Goal: Task Accomplishment & Management: Complete application form

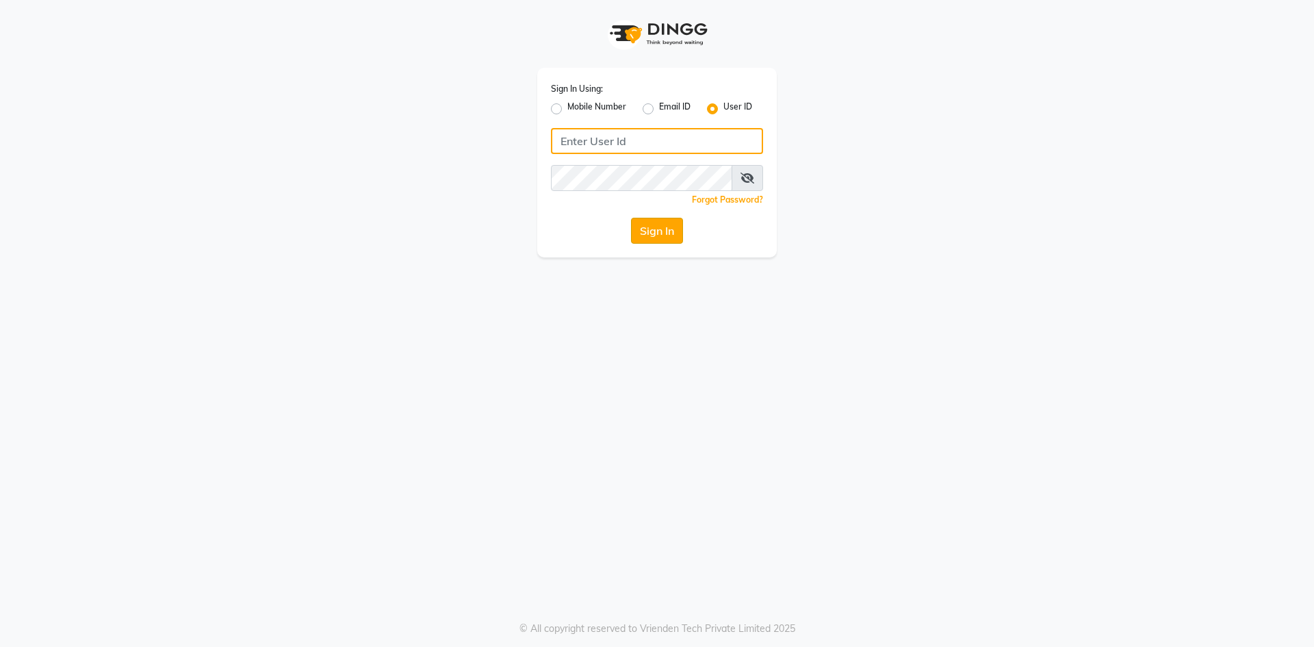
type input "Afeemspa&salon"
click at [660, 224] on button "Sign In" at bounding box center [657, 231] width 52 height 26
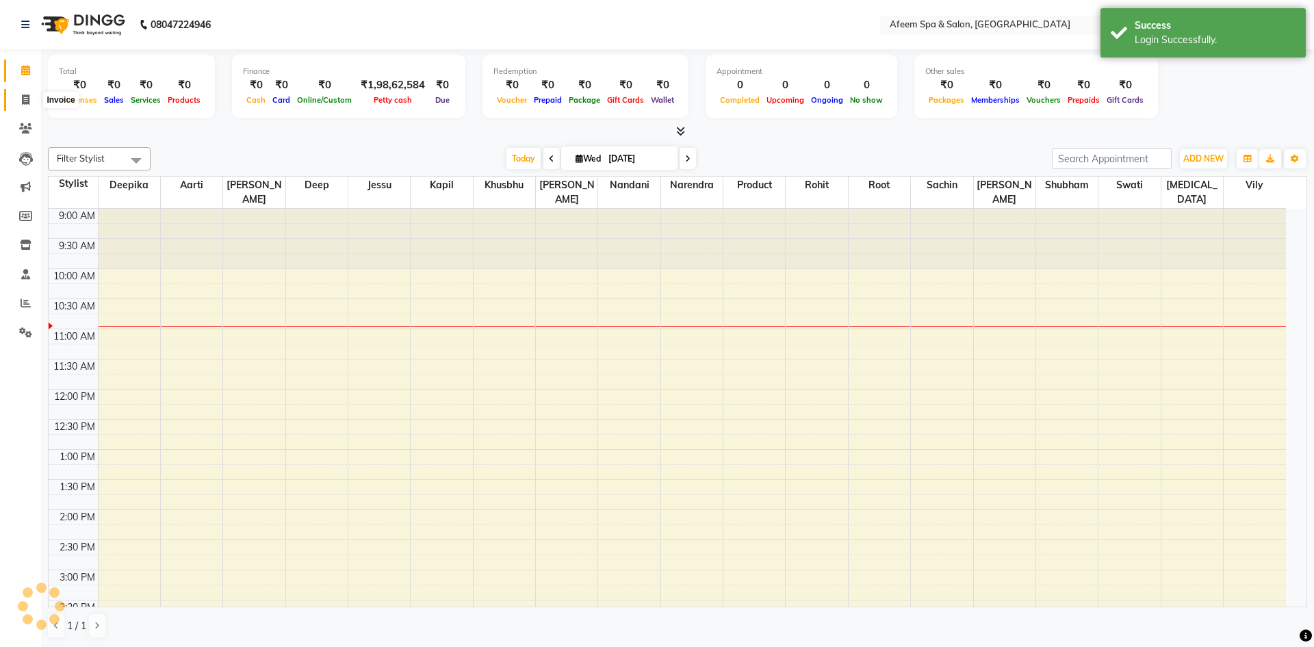
click at [22, 101] on icon at bounding box center [26, 99] width 8 height 10
select select "service"
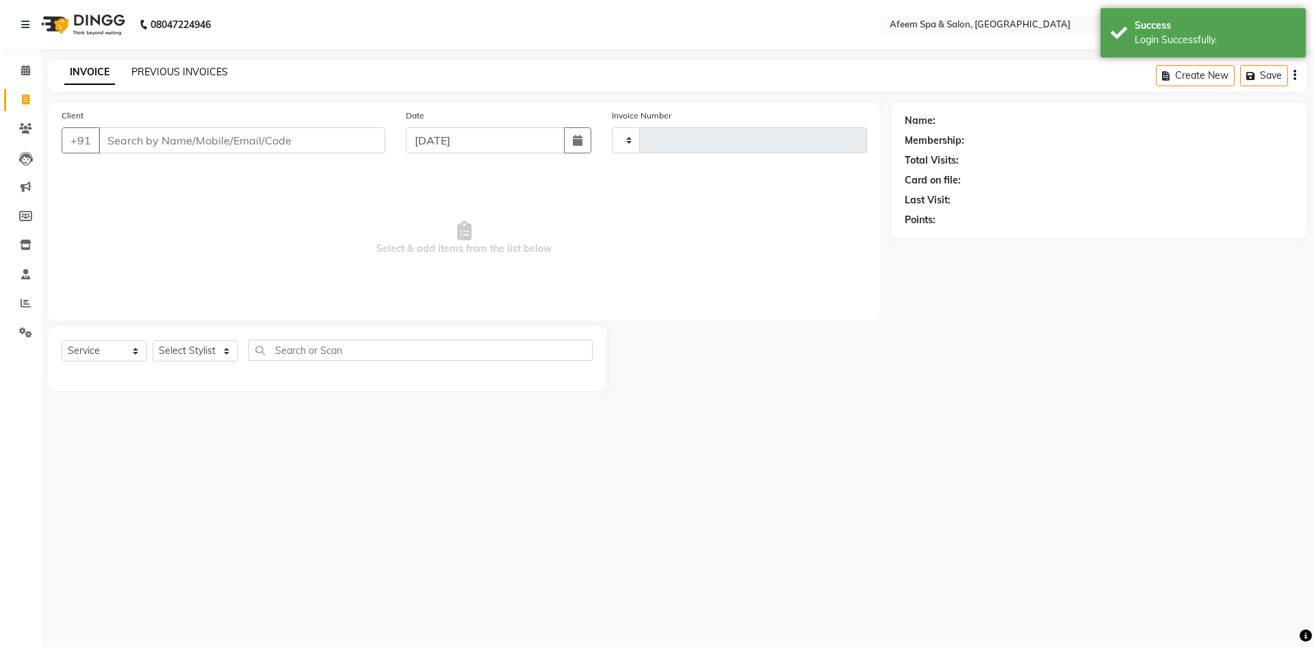
click at [144, 76] on link "PREVIOUS INVOICES" at bounding box center [179, 72] width 96 height 12
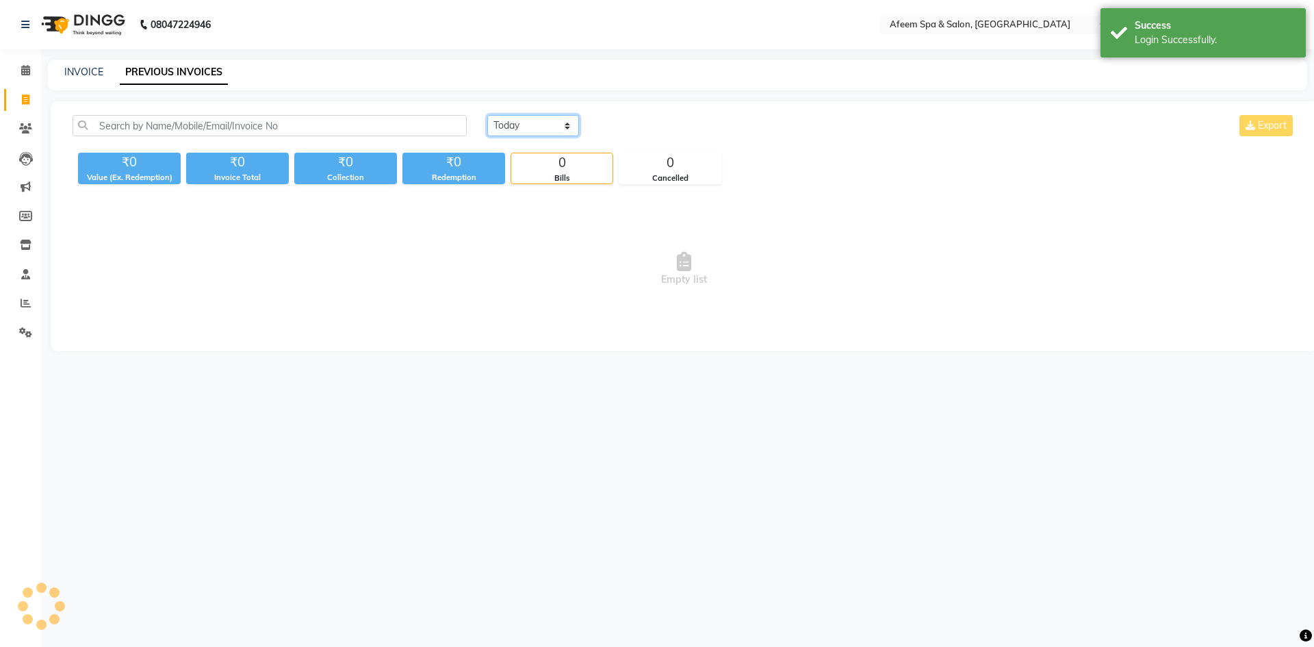
click at [522, 124] on select "[DATE] [DATE] Custom Range" at bounding box center [533, 125] width 92 height 21
select select "[DATE]"
click at [487, 115] on select "[DATE] [DATE] Custom Range" at bounding box center [533, 125] width 92 height 21
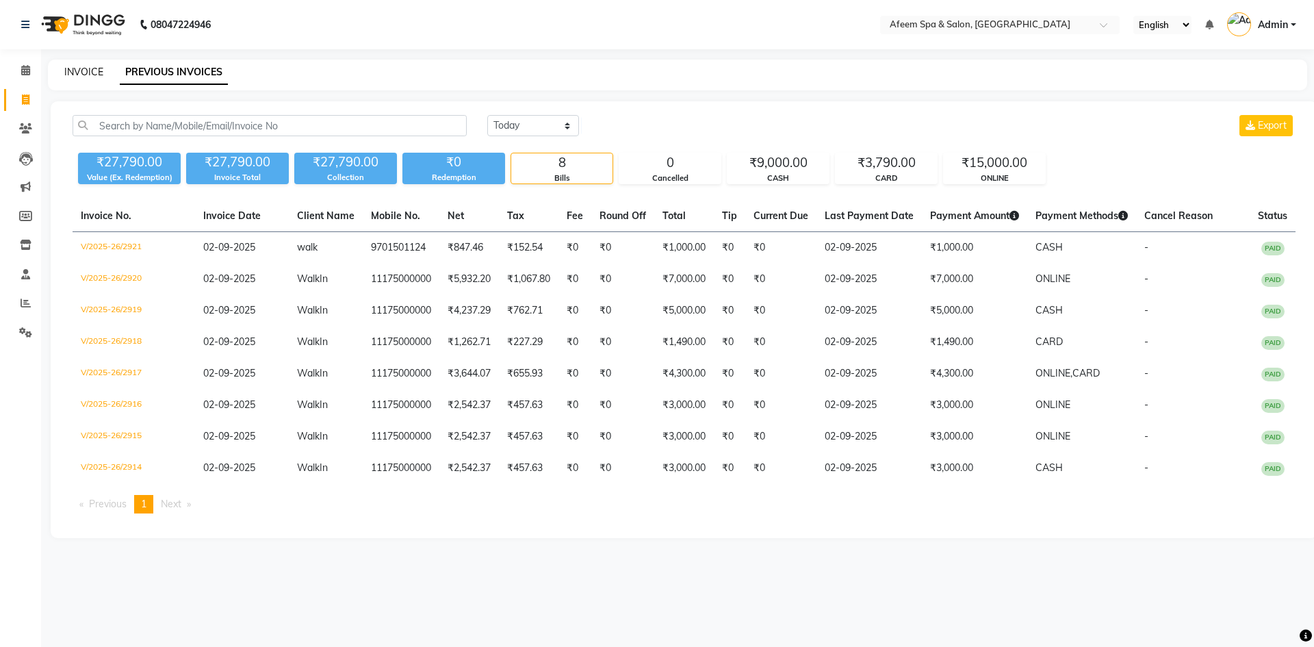
click at [79, 67] on link "INVOICE" at bounding box center [83, 72] width 39 height 12
select select "service"
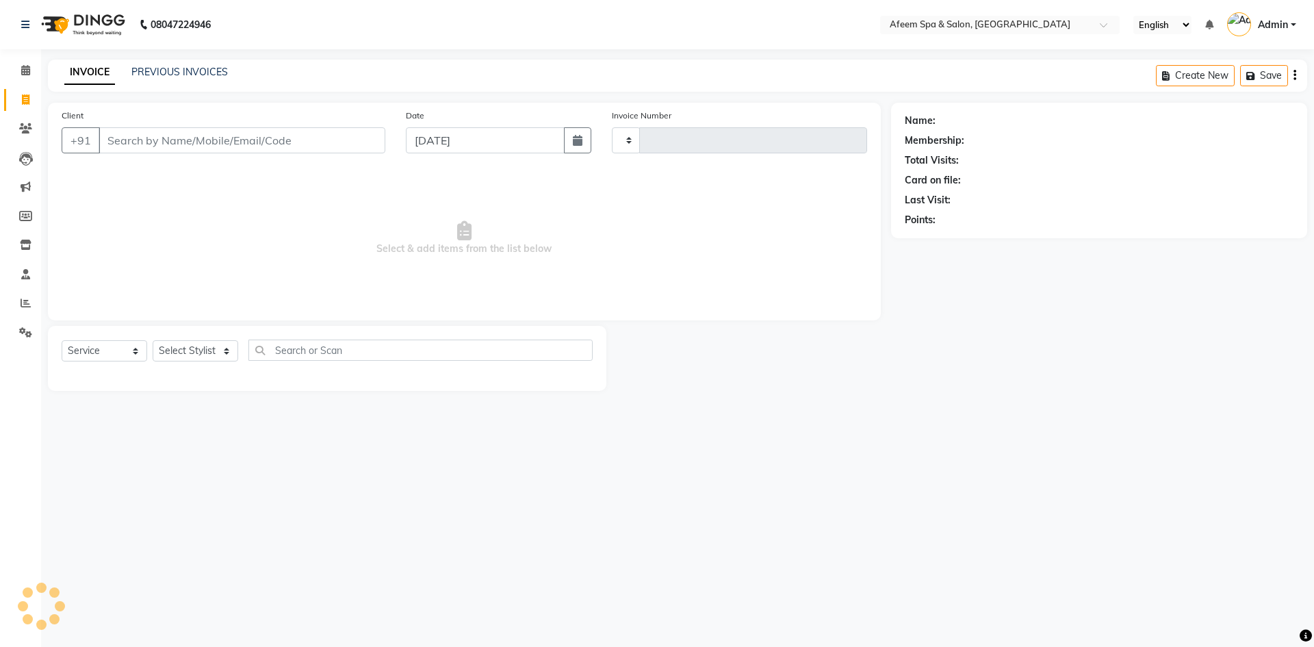
type input "2922"
select select "750"
click at [169, 70] on link "PREVIOUS INVOICES" at bounding box center [179, 72] width 96 height 12
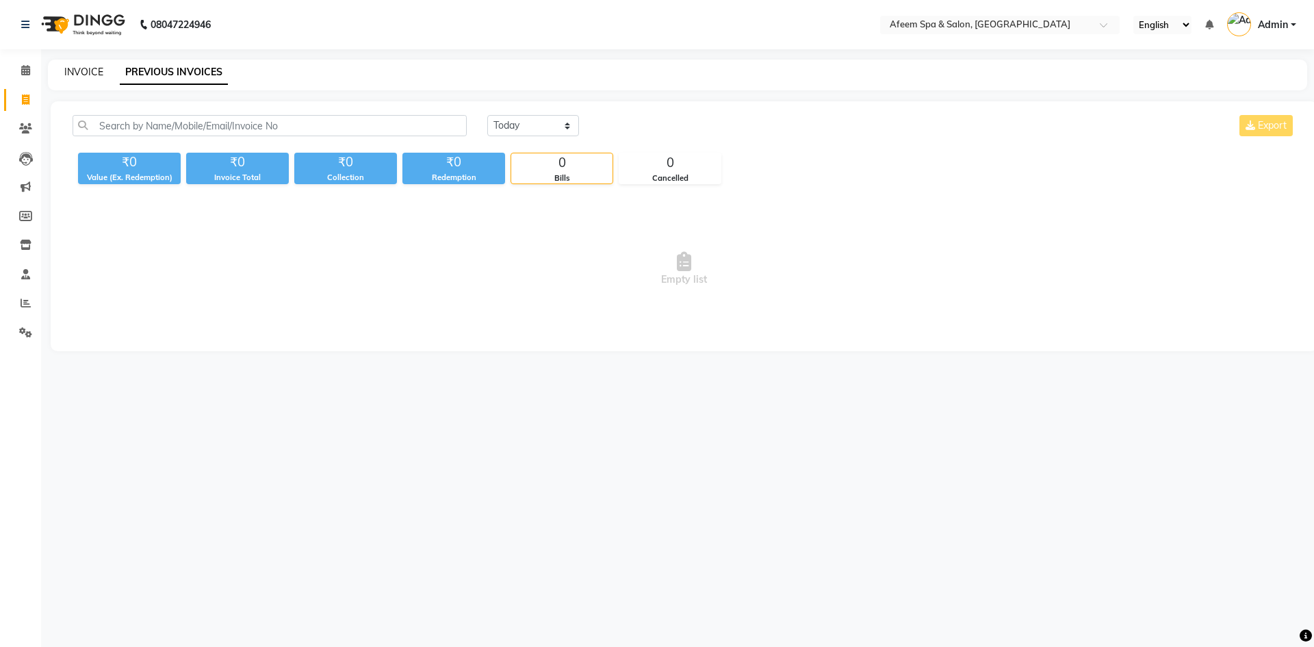
click at [90, 72] on link "INVOICE" at bounding box center [83, 72] width 39 height 12
select select "service"
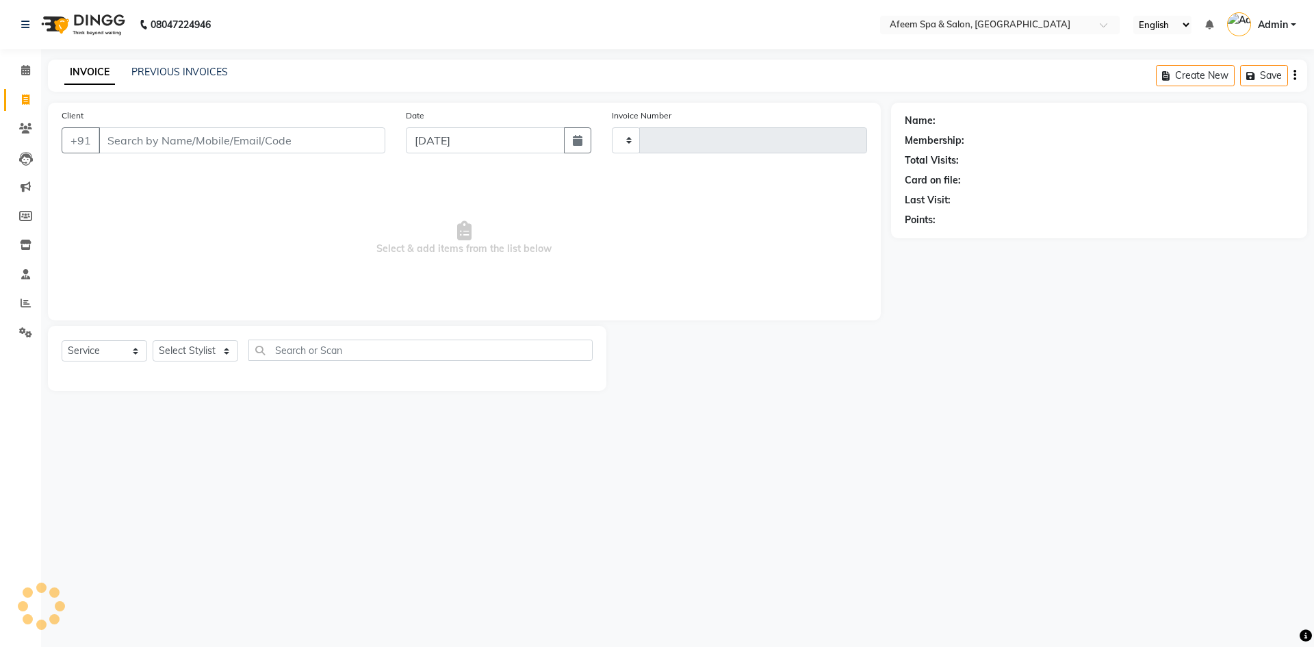
type input "2922"
select select "750"
type input "9701501124"
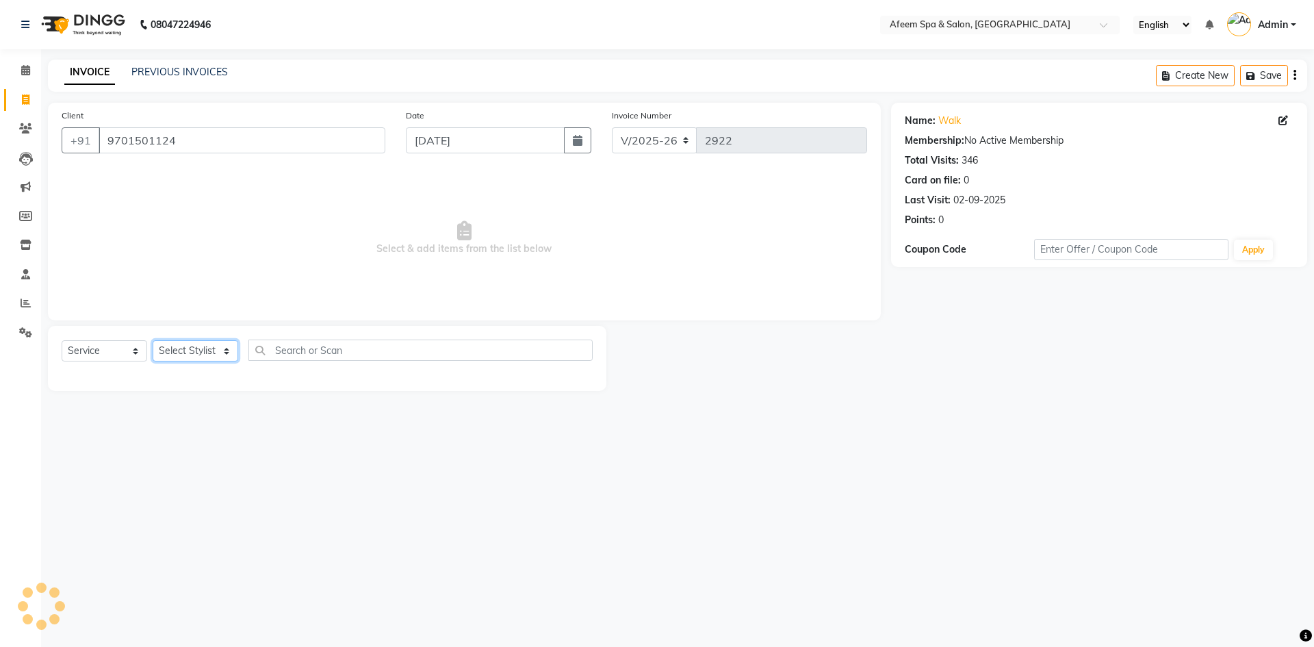
click at [166, 357] on select "Select Stylist aarti bhavna deep Deepika [PERSON_NAME] [PERSON_NAME] [PERSON_NA…" at bounding box center [196, 350] width 86 height 21
select select "37804"
click at [153, 340] on select "Select Stylist aarti bhavna deep Deepika [PERSON_NAME] [PERSON_NAME] [PERSON_NA…" at bounding box center [196, 350] width 86 height 21
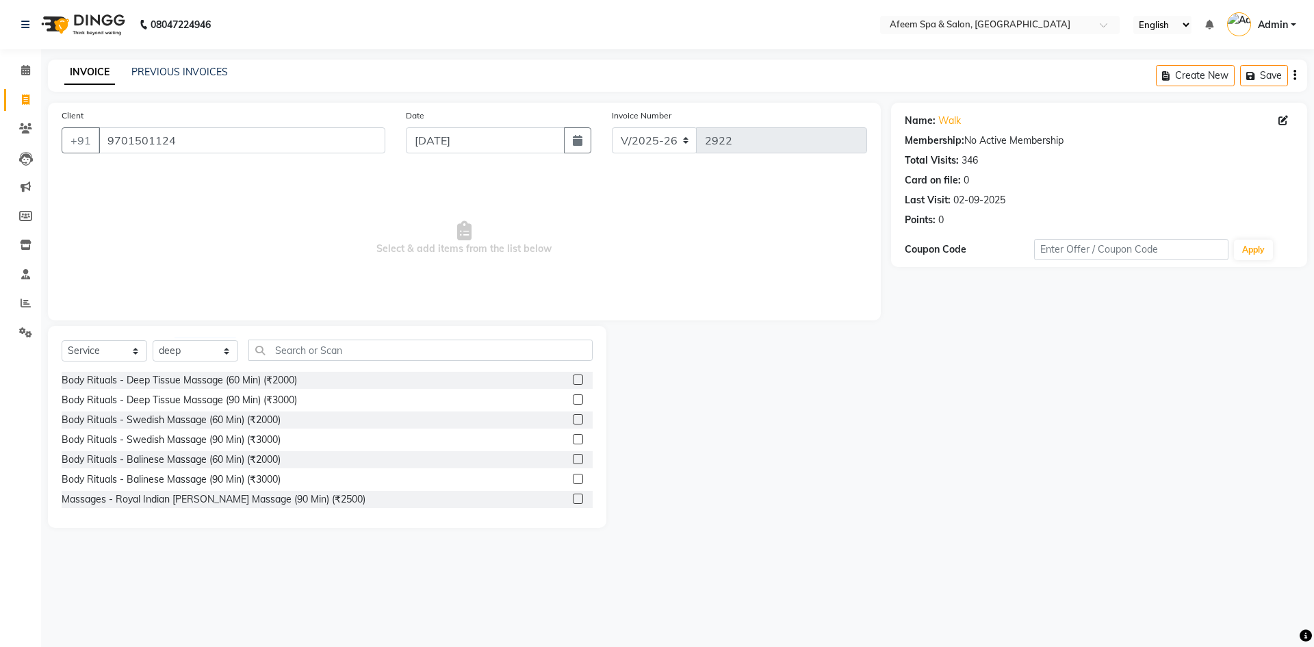
click at [573, 378] on label at bounding box center [578, 379] width 10 height 10
click at [573, 378] on input "checkbox" at bounding box center [577, 380] width 9 height 9
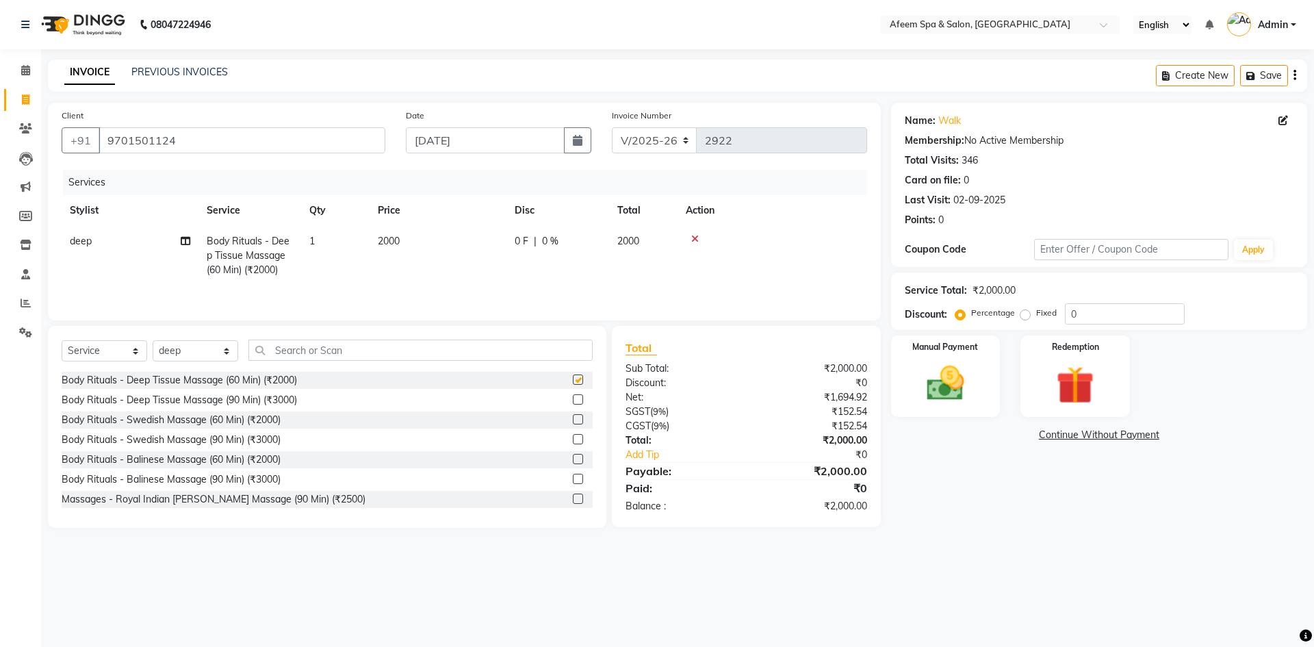
checkbox input "false"
click at [496, 248] on td "2000" at bounding box center [438, 256] width 137 height 60
select select "37804"
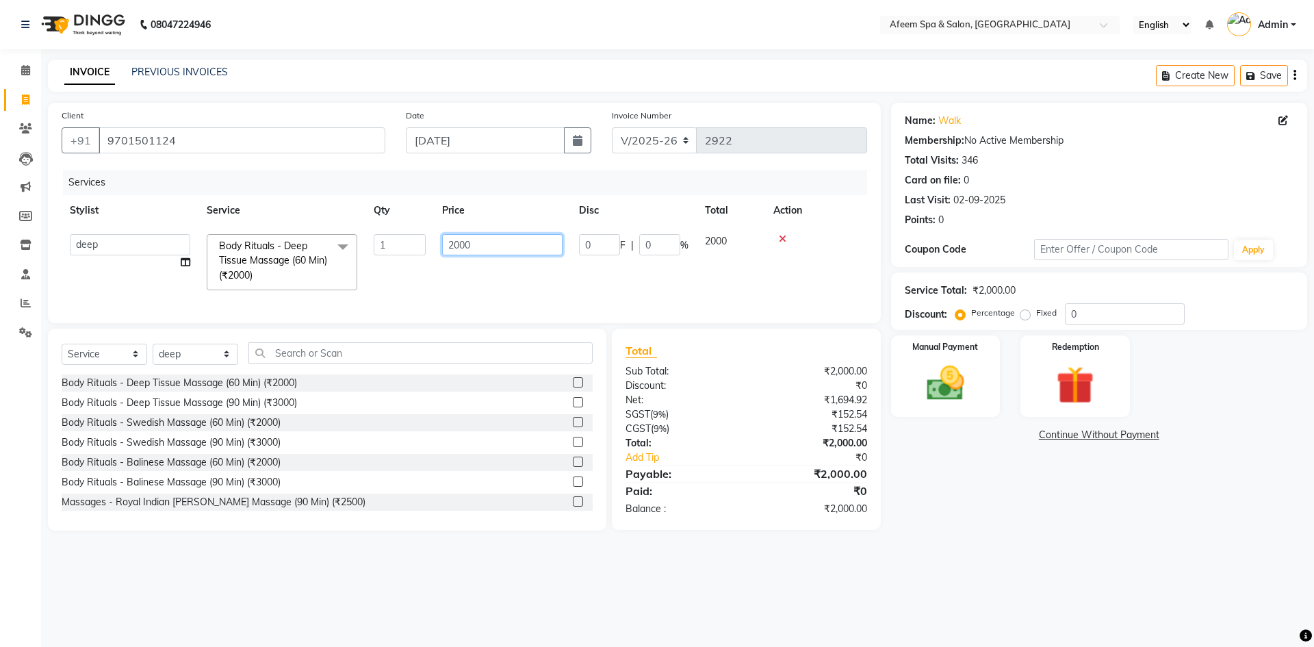
drag, startPoint x: 519, startPoint y: 246, endPoint x: 425, endPoint y: 269, distance: 96.6
click at [425, 269] on tr "aarti bhavna deep [PERSON_NAME] [PERSON_NAME] [PERSON_NAME] Product [PERSON_NAM…" at bounding box center [464, 262] width 805 height 73
type input "600"
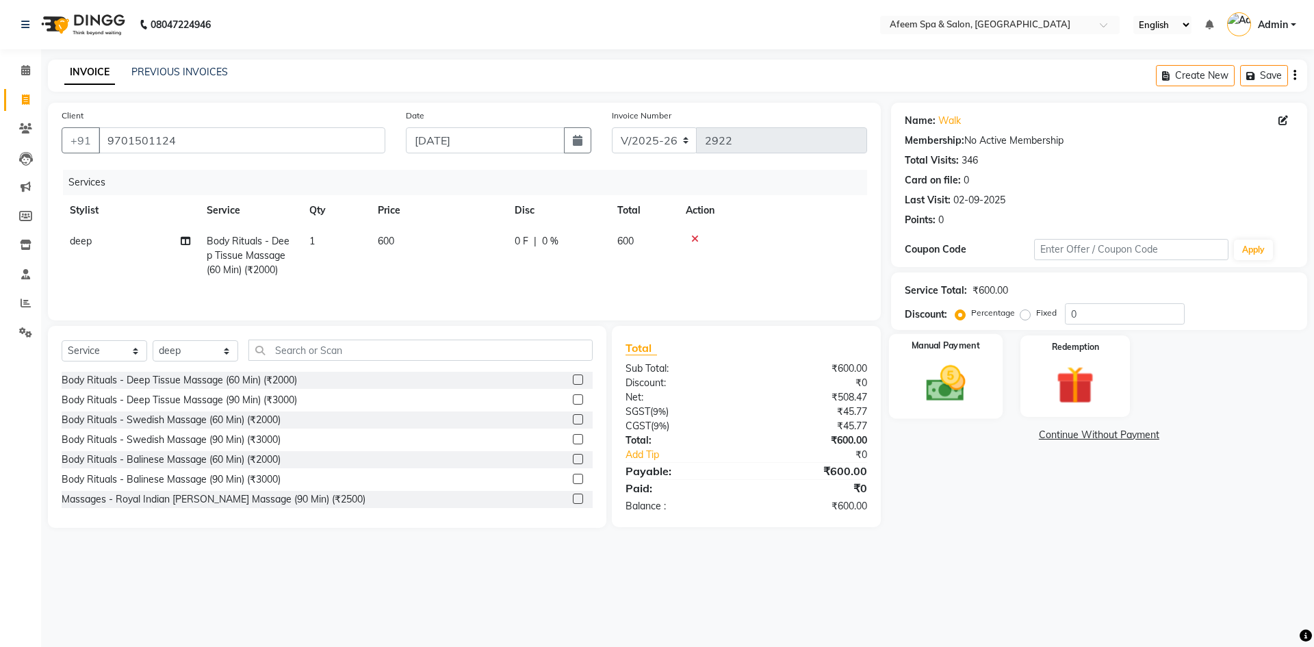
click at [946, 404] on img at bounding box center [946, 383] width 64 height 45
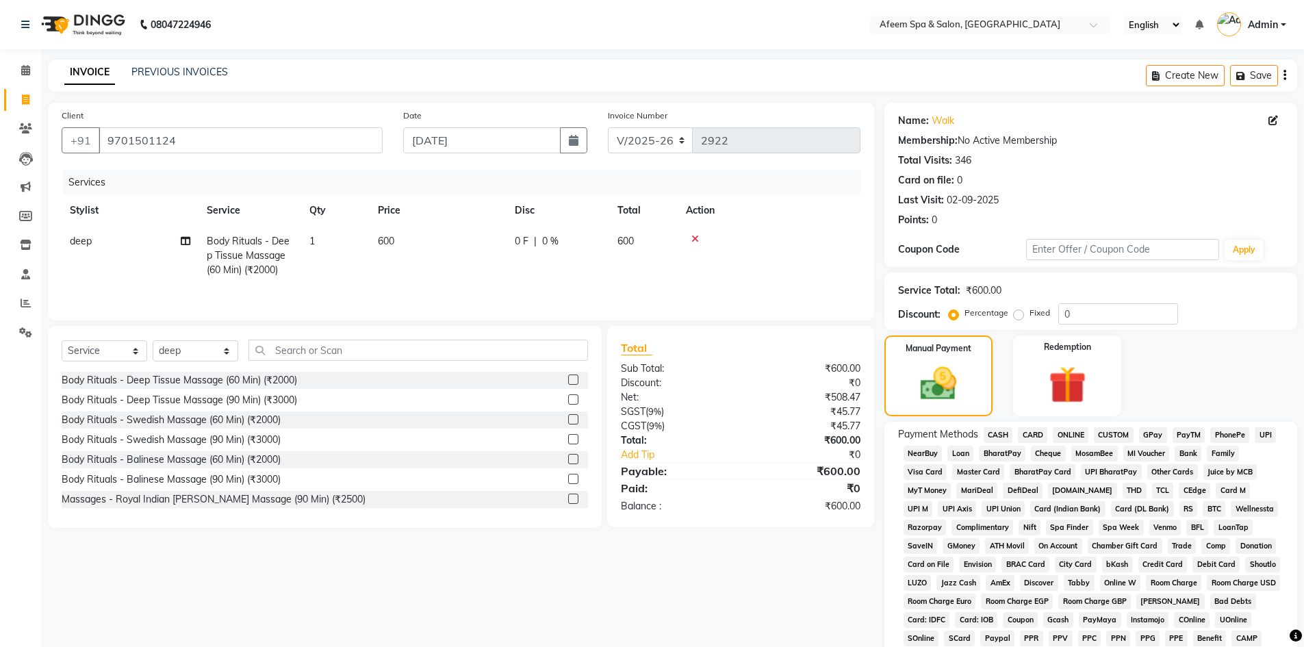
click at [992, 432] on span "CASH" at bounding box center [997, 435] width 29 height 16
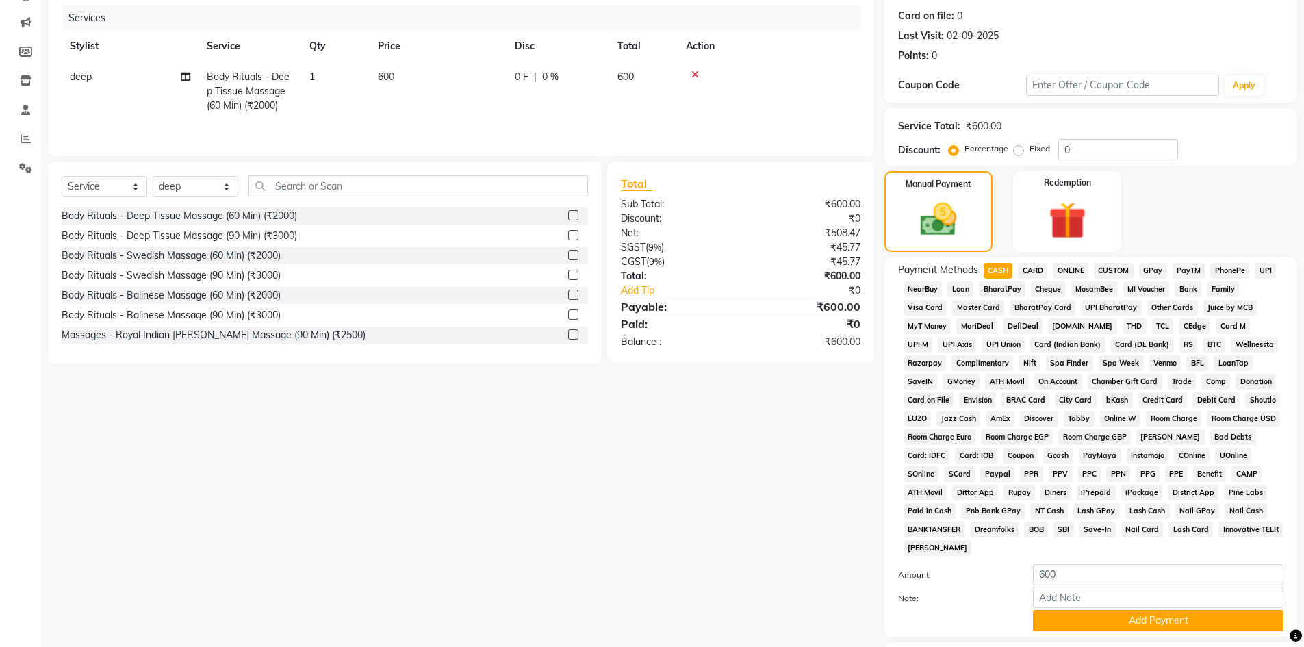
scroll to position [255, 0]
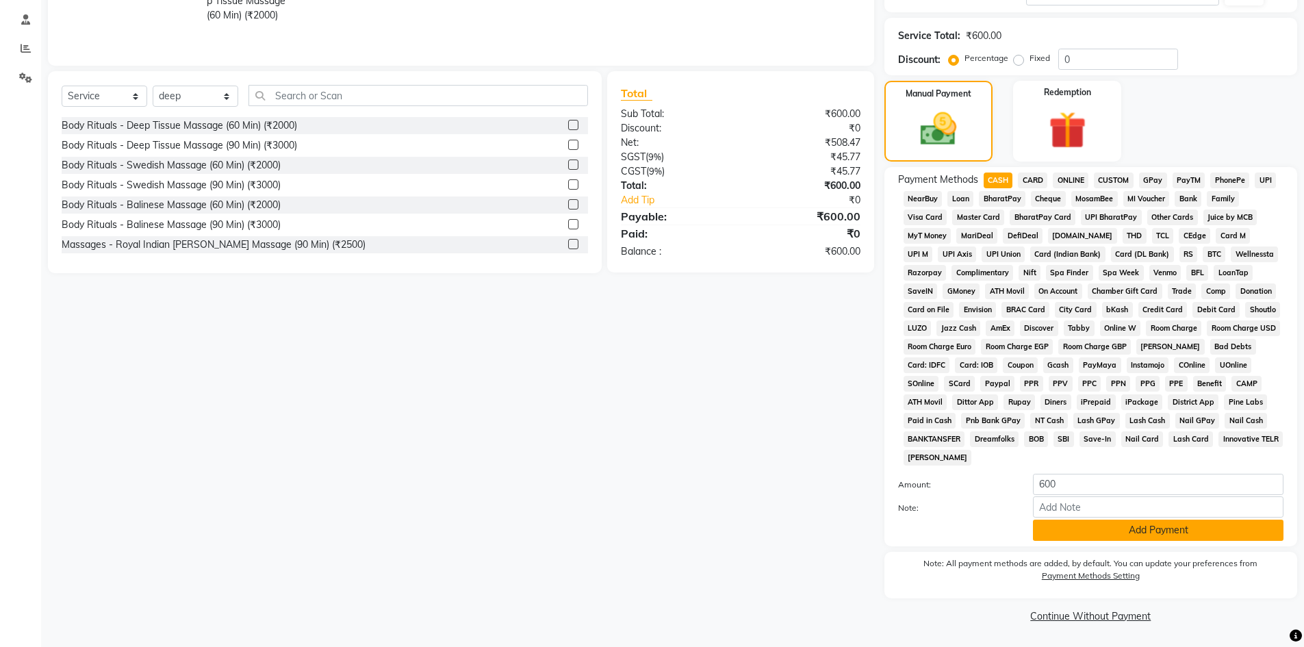
click at [1139, 521] on button "Add Payment" at bounding box center [1158, 529] width 250 height 21
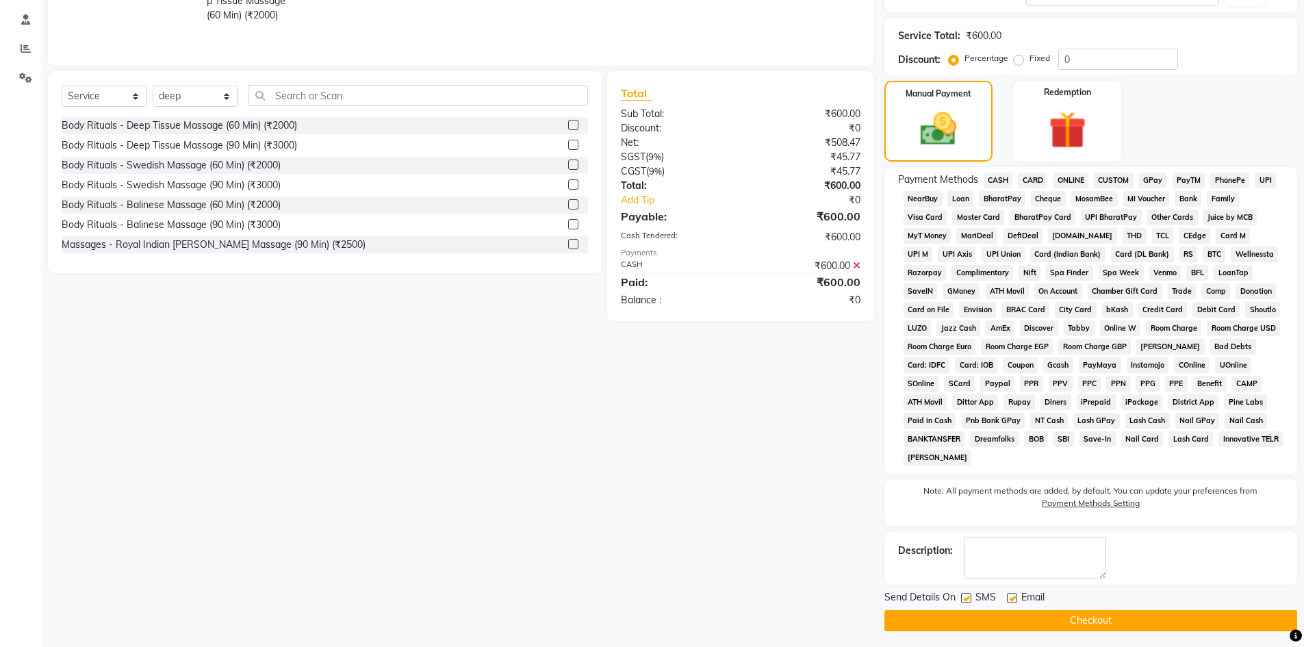
click at [1171, 623] on button "Checkout" at bounding box center [1090, 620] width 413 height 21
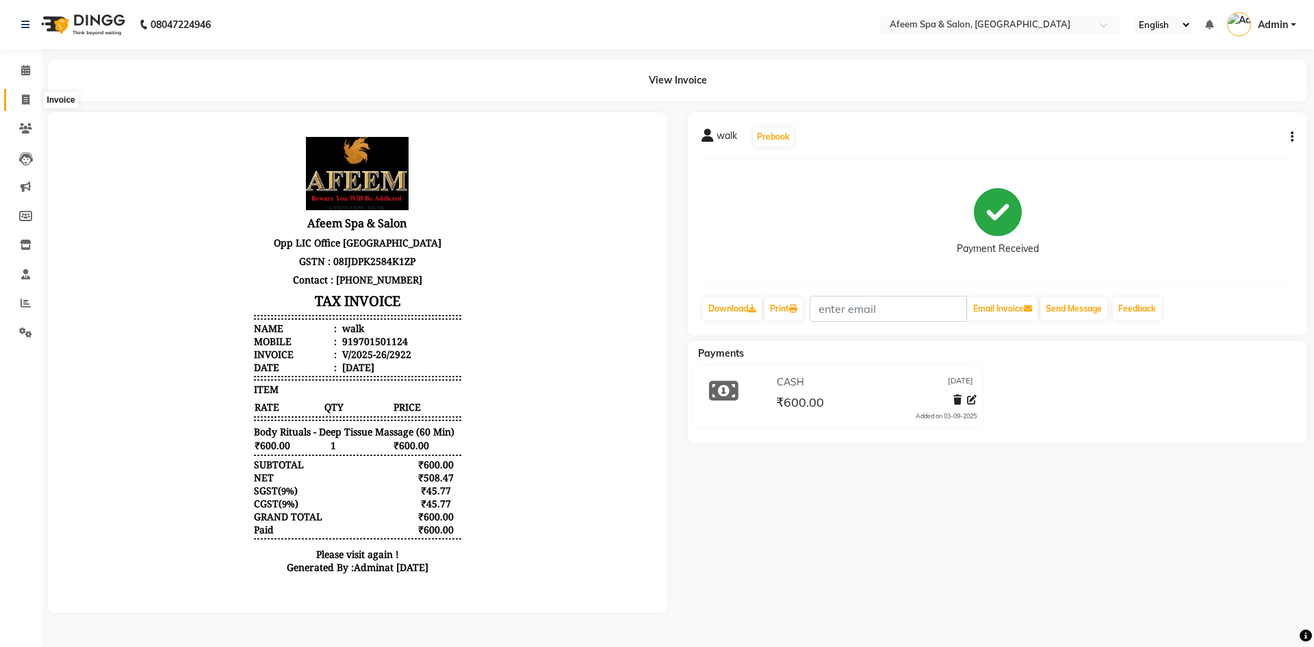
click at [27, 103] on icon at bounding box center [26, 99] width 8 height 10
select select "service"
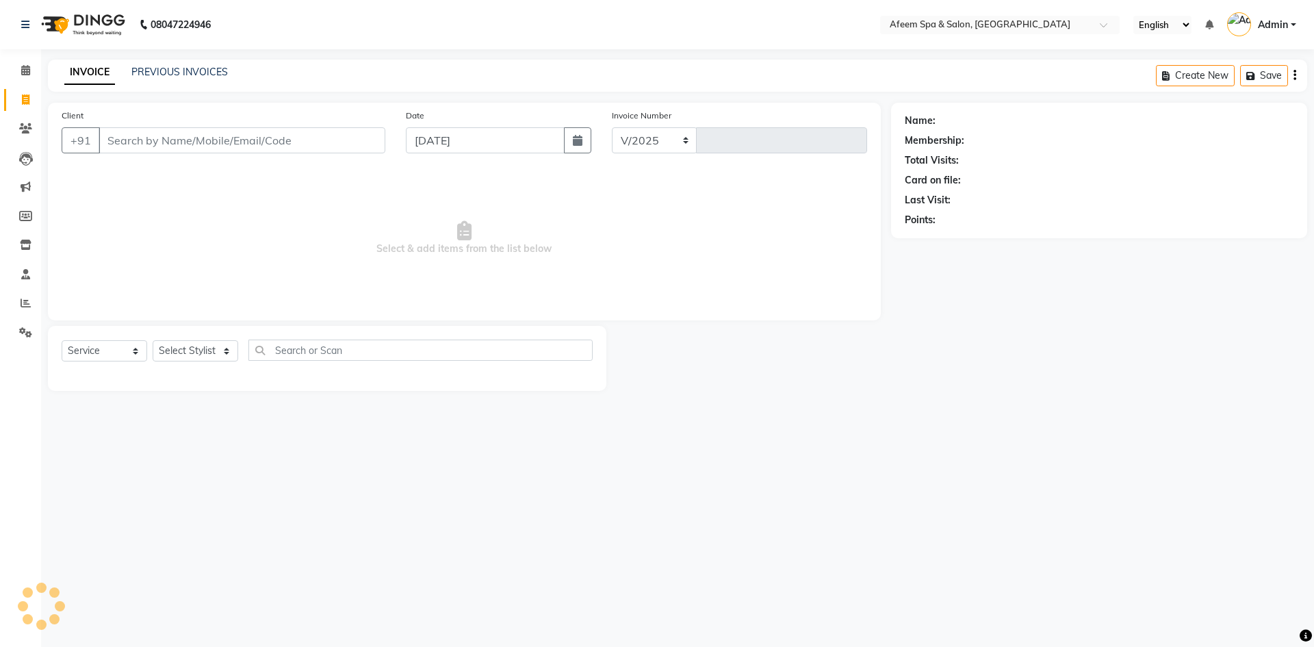
select select "750"
type input "2923"
